Goal: Check status

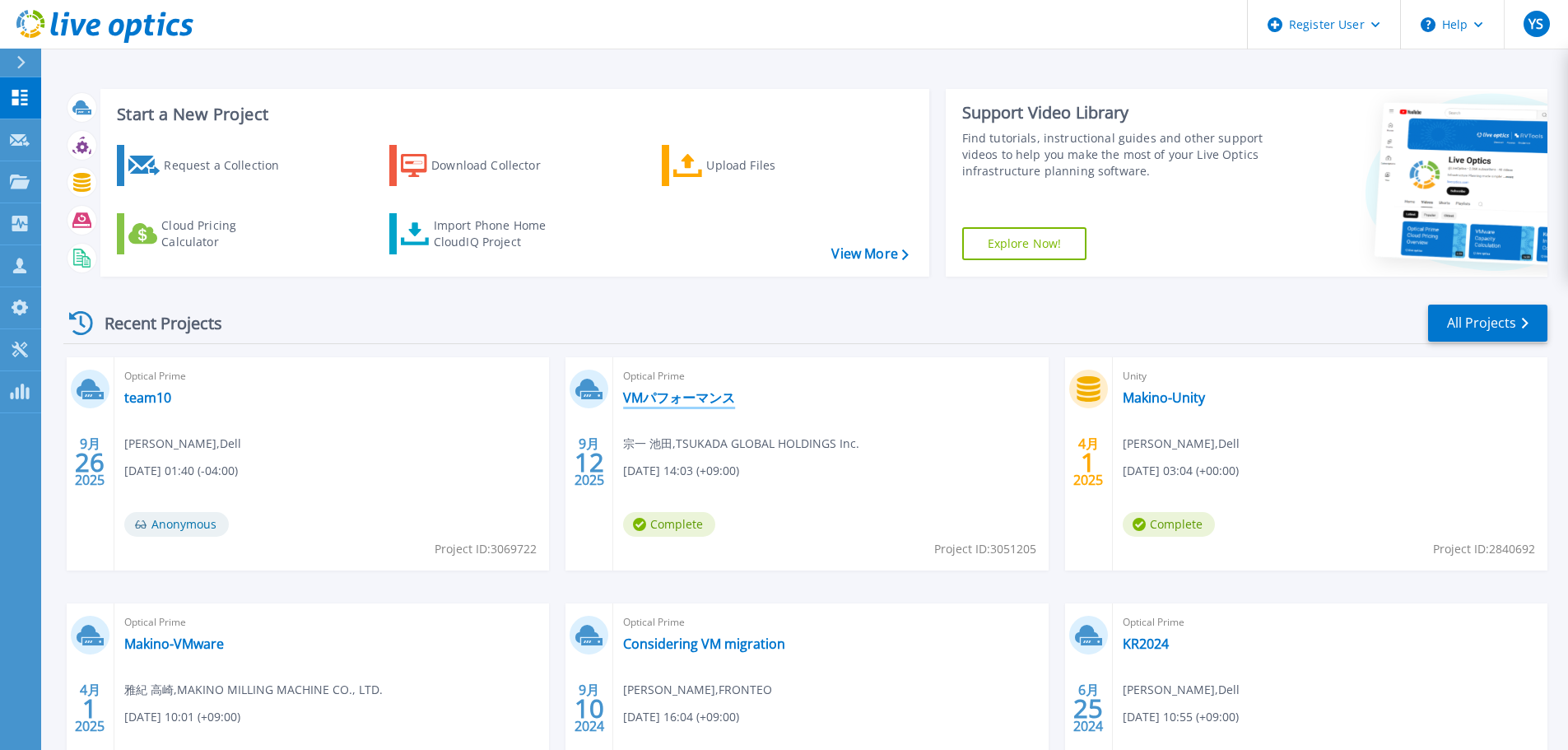
click at [684, 403] on link "VMパフォーマンス" at bounding box center [678, 398] width 112 height 17
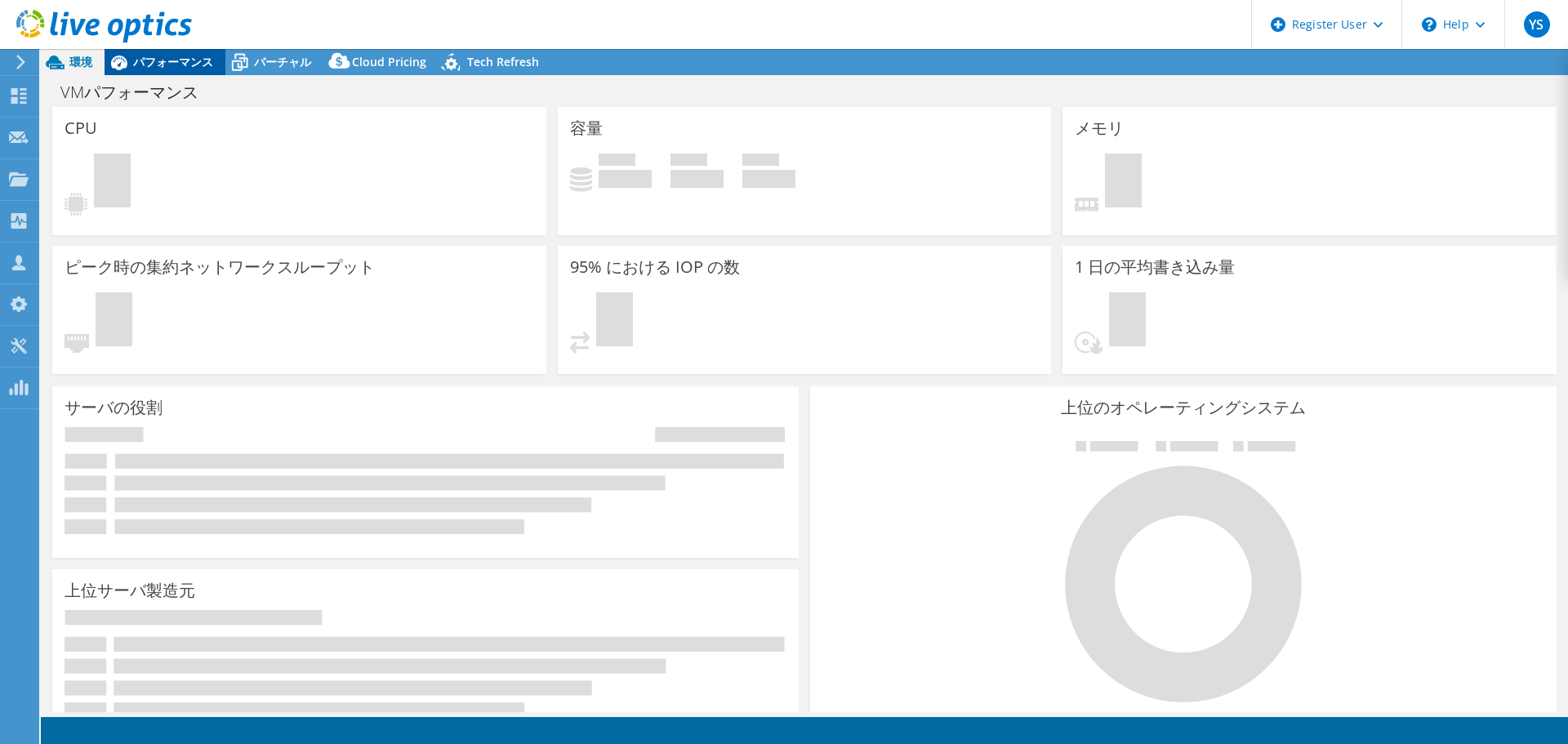
click at [168, 62] on span "パフォーマンス" at bounding box center [173, 62] width 80 height 16
select select "USD"
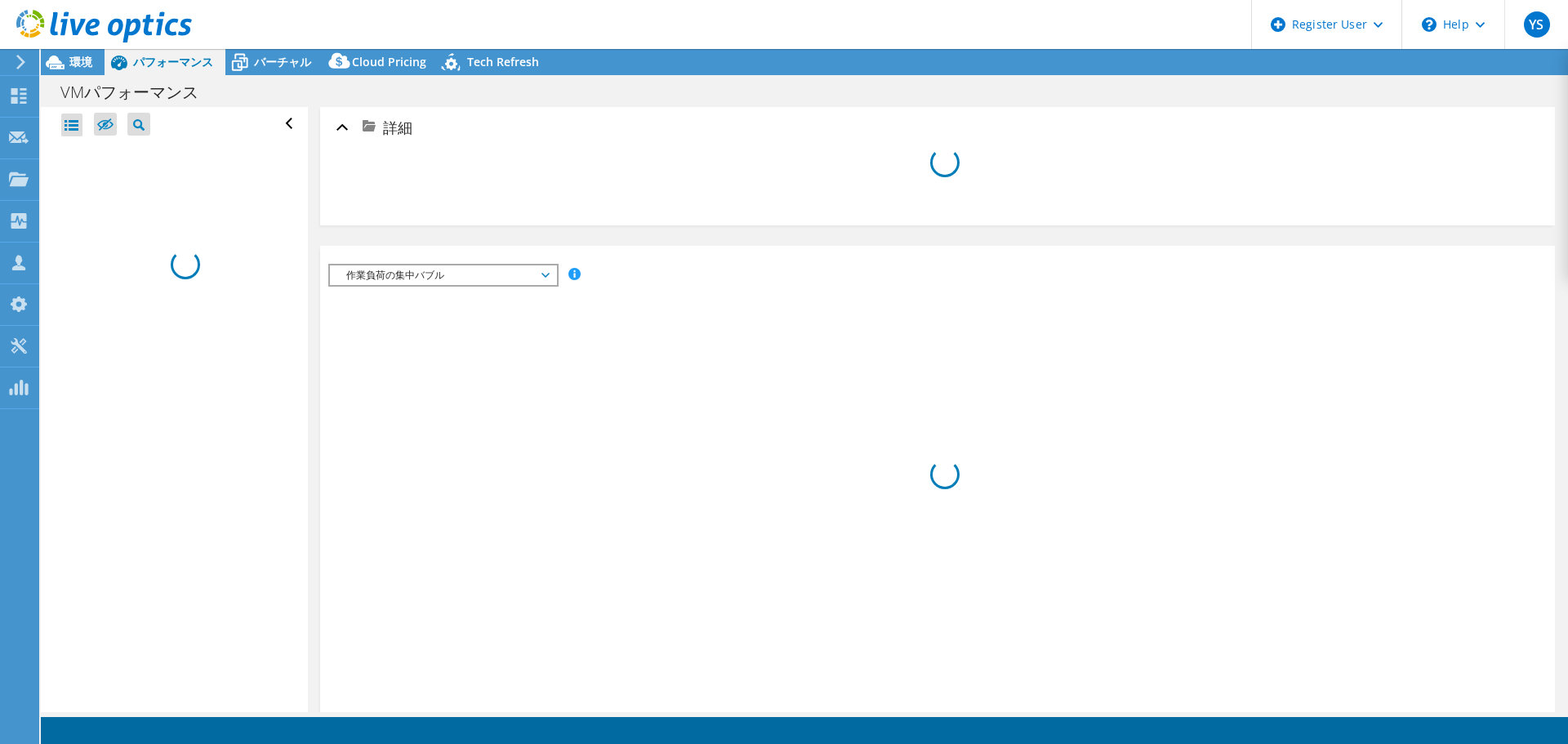
select select "[GEOGRAPHIC_DATA]"
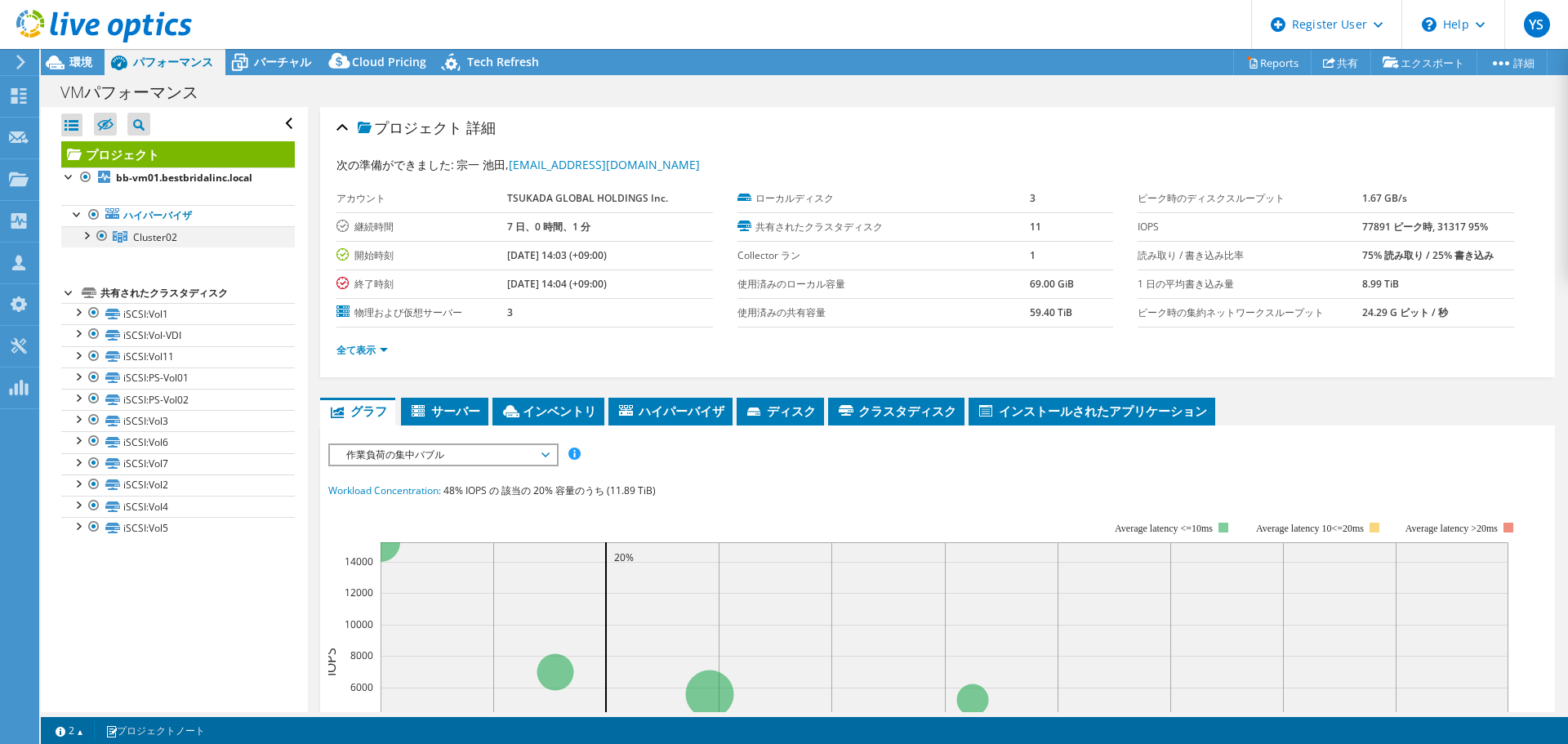
click at [90, 236] on div at bounding box center [86, 235] width 17 height 17
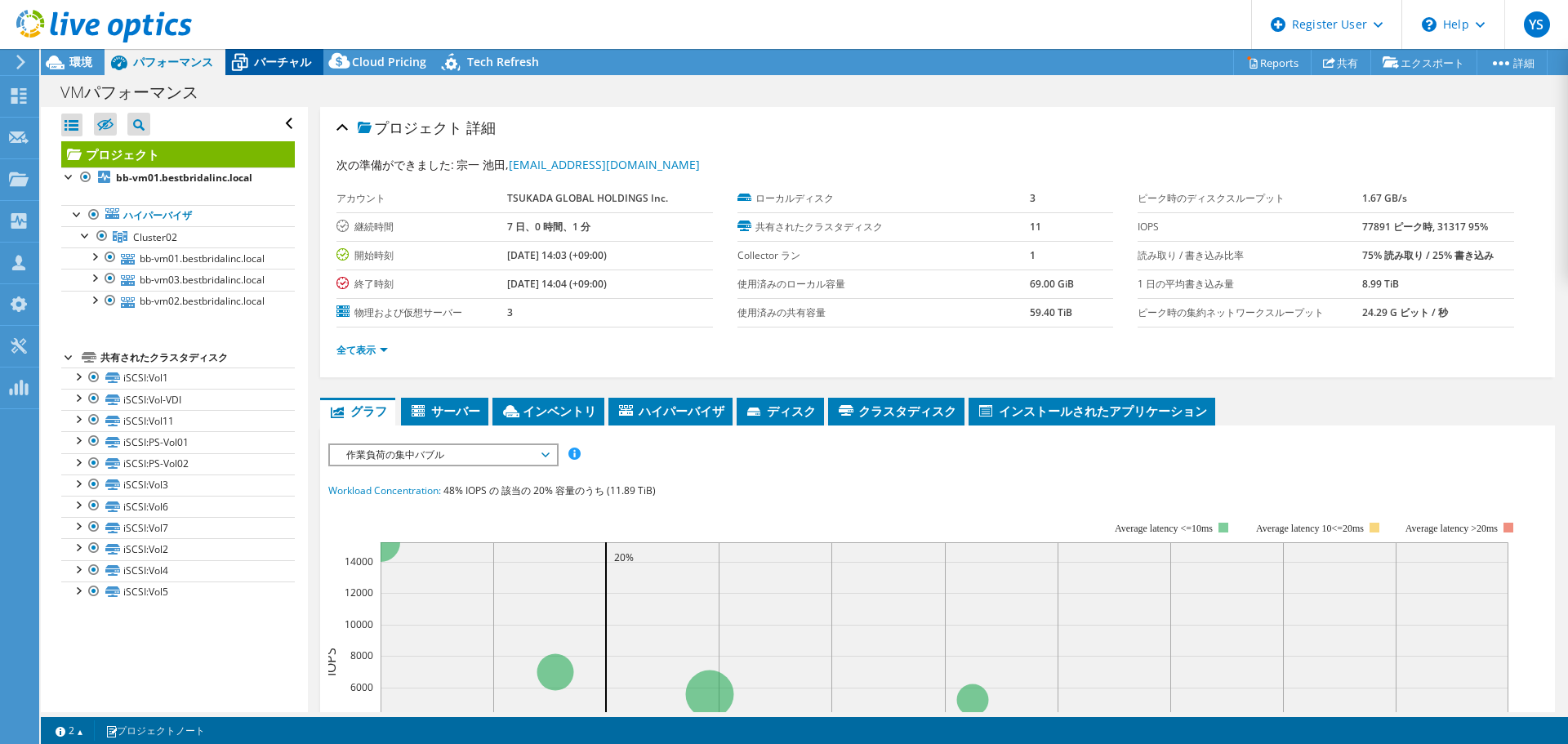
click at [271, 57] on span "バーチャル" at bounding box center [283, 62] width 57 height 16
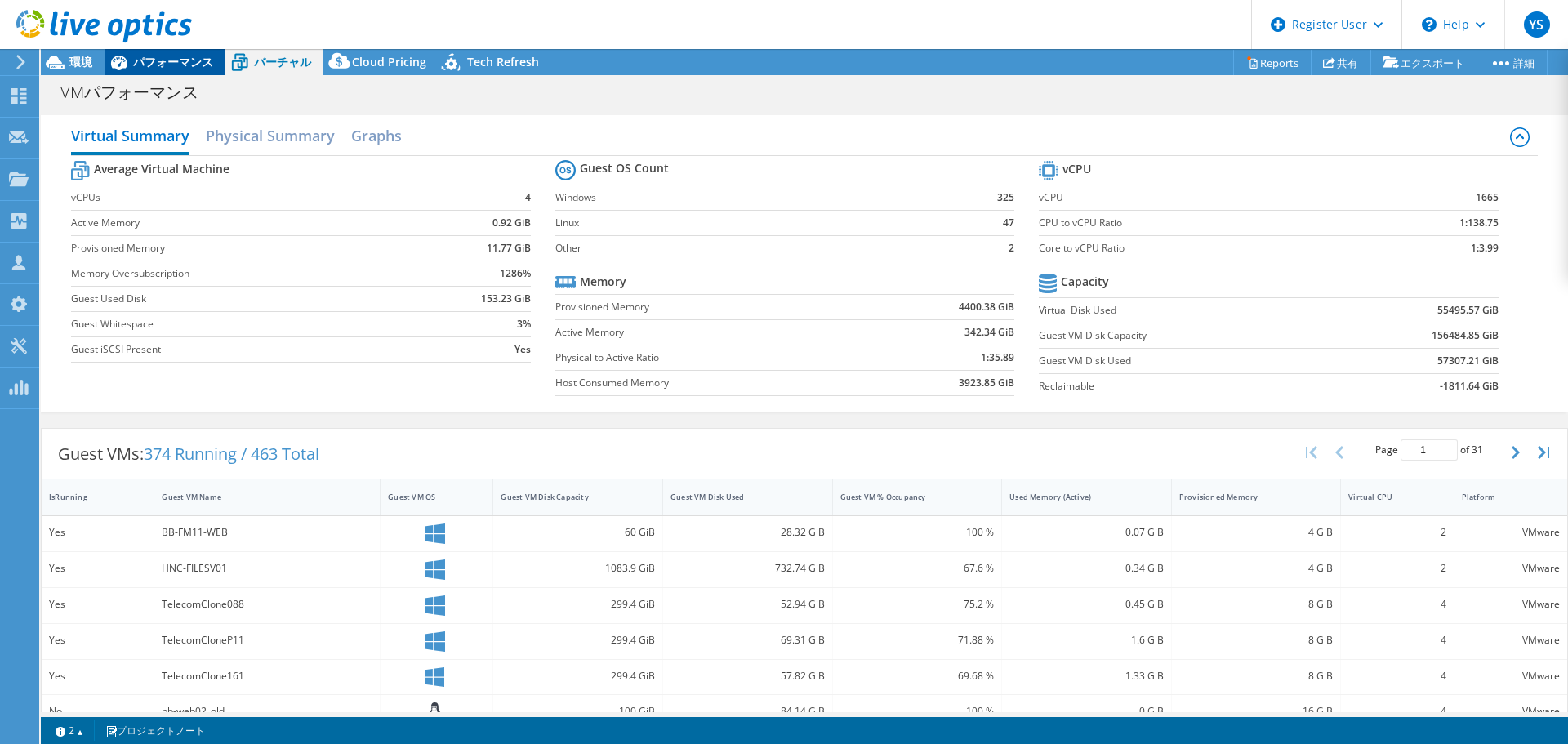
click at [163, 57] on span "パフォーマンス" at bounding box center [173, 62] width 80 height 16
